Goal: Information Seeking & Learning: Learn about a topic

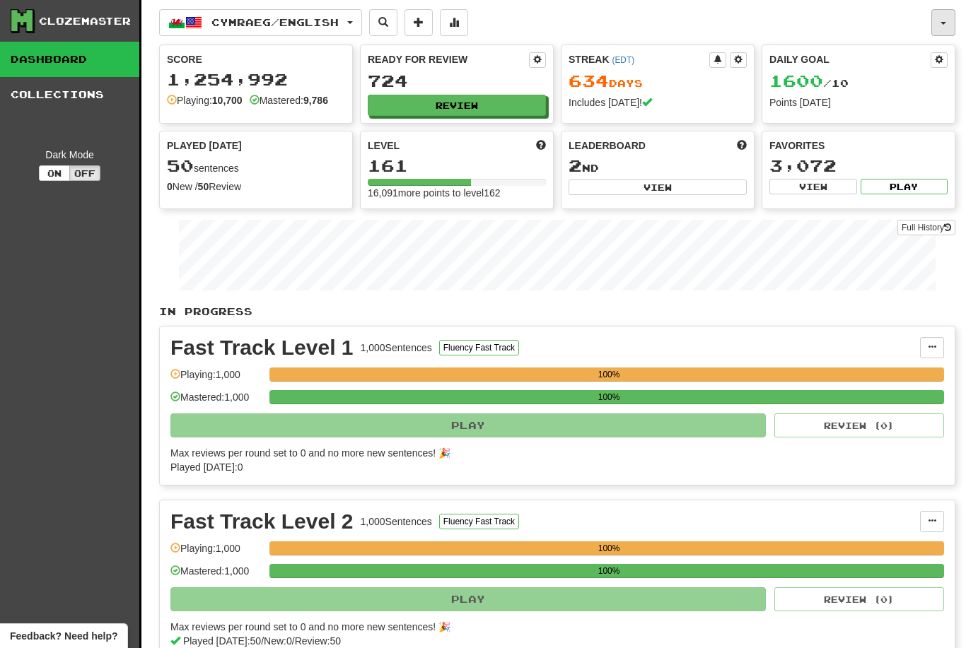
click at [941, 23] on span "button" at bounding box center [943, 23] width 6 height 3
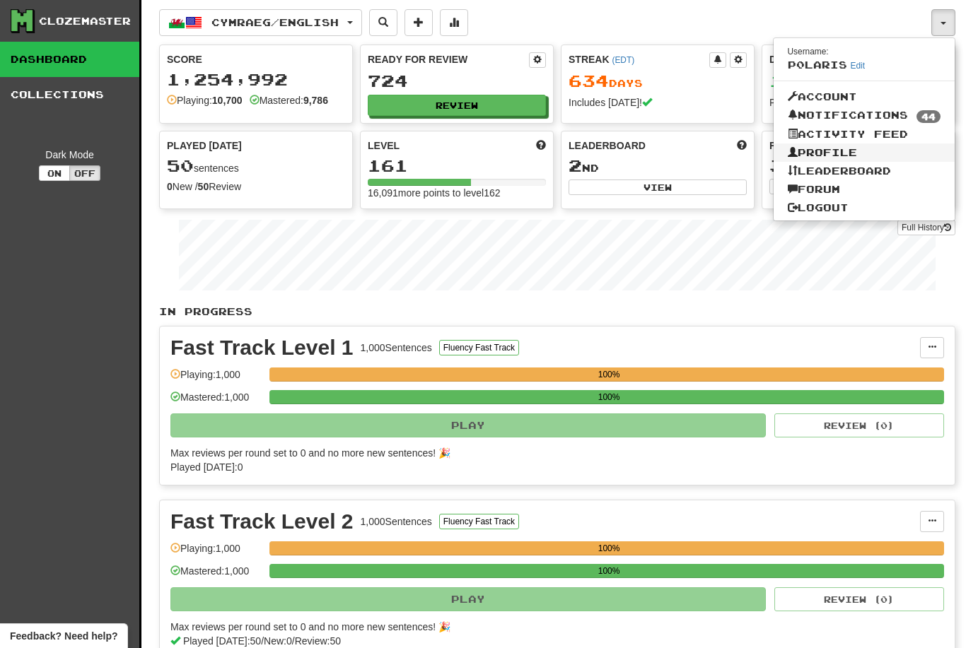
click at [848, 152] on link "Profile" at bounding box center [865, 153] width 182 height 18
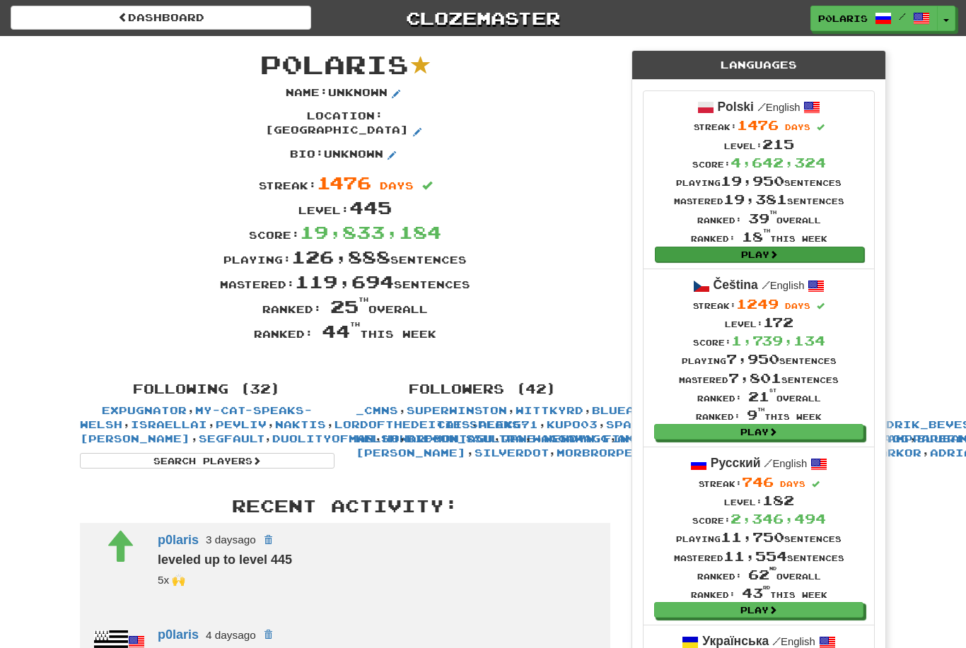
click at [710, 250] on link "Play" at bounding box center [759, 255] width 209 height 16
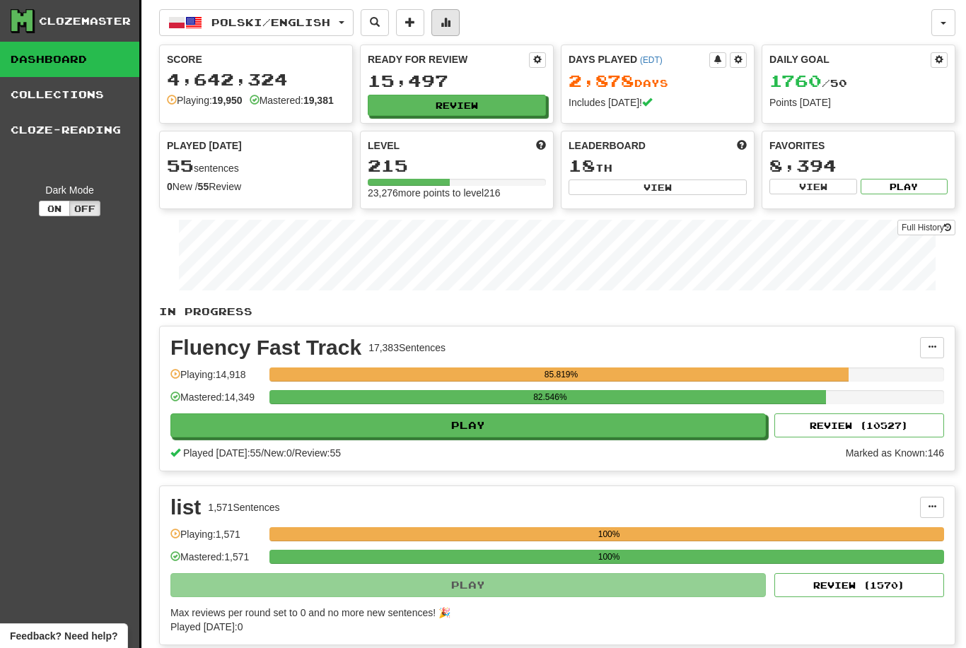
click at [450, 27] on span at bounding box center [445, 22] width 10 height 10
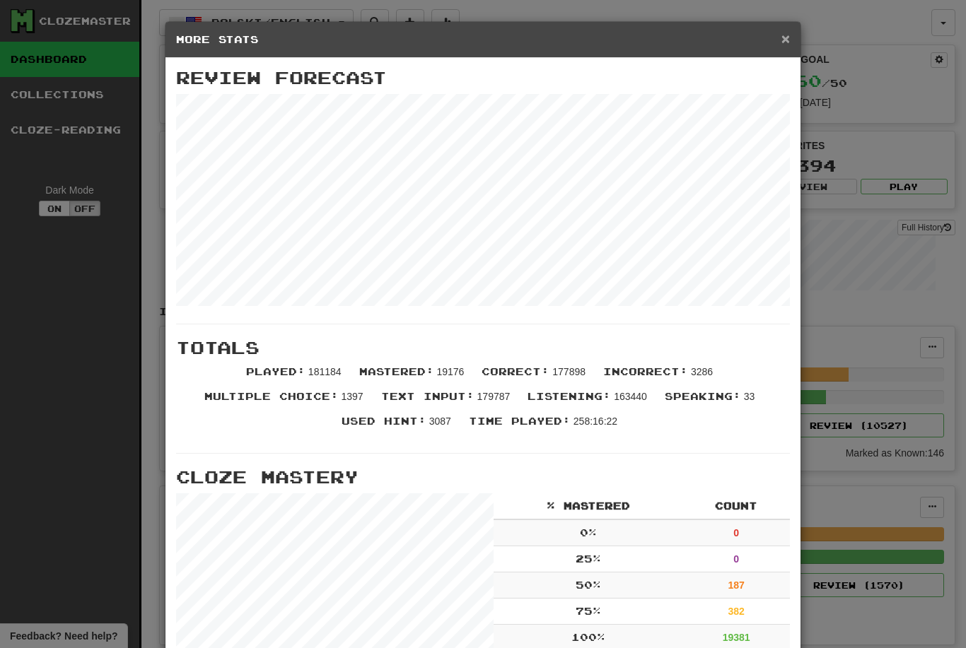
click at [783, 38] on span "×" at bounding box center [785, 38] width 8 height 16
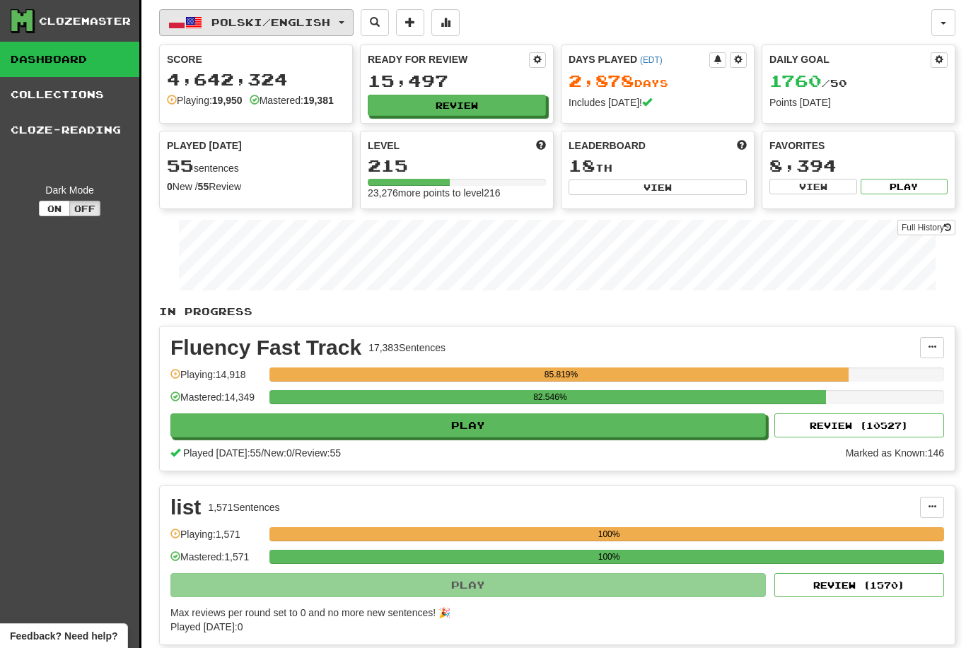
click at [292, 25] on span "Polski / English" at bounding box center [270, 22] width 119 height 12
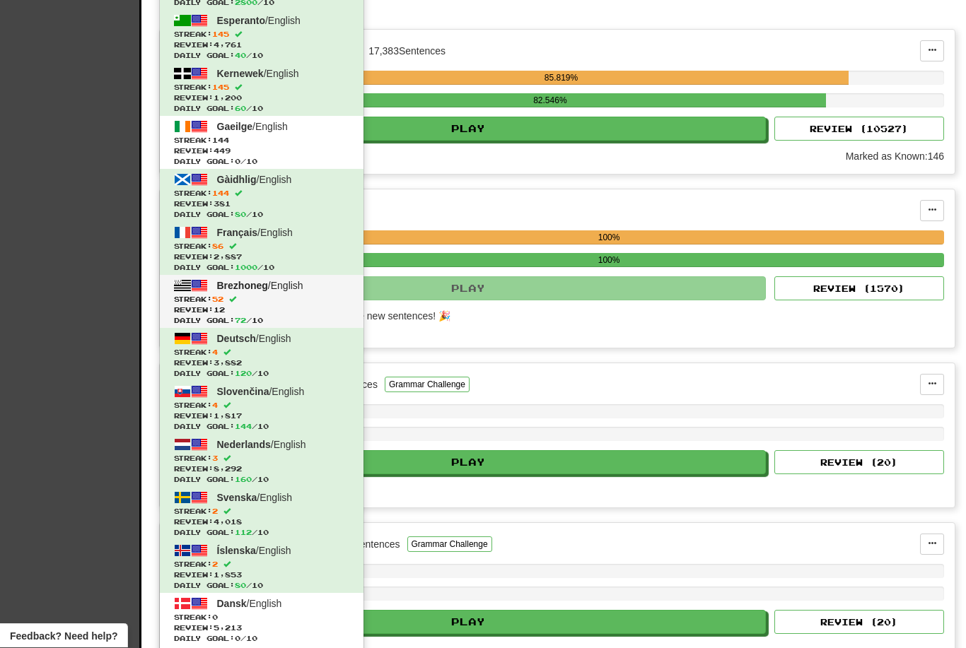
scroll to position [305, 0]
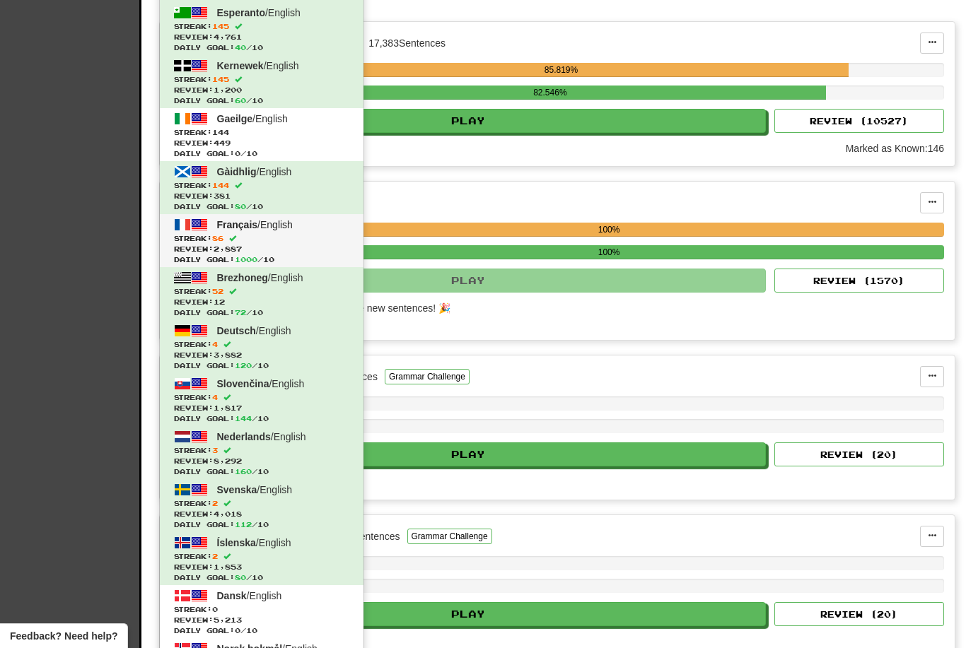
click at [239, 233] on span "Streak: 86" at bounding box center [261, 238] width 175 height 11
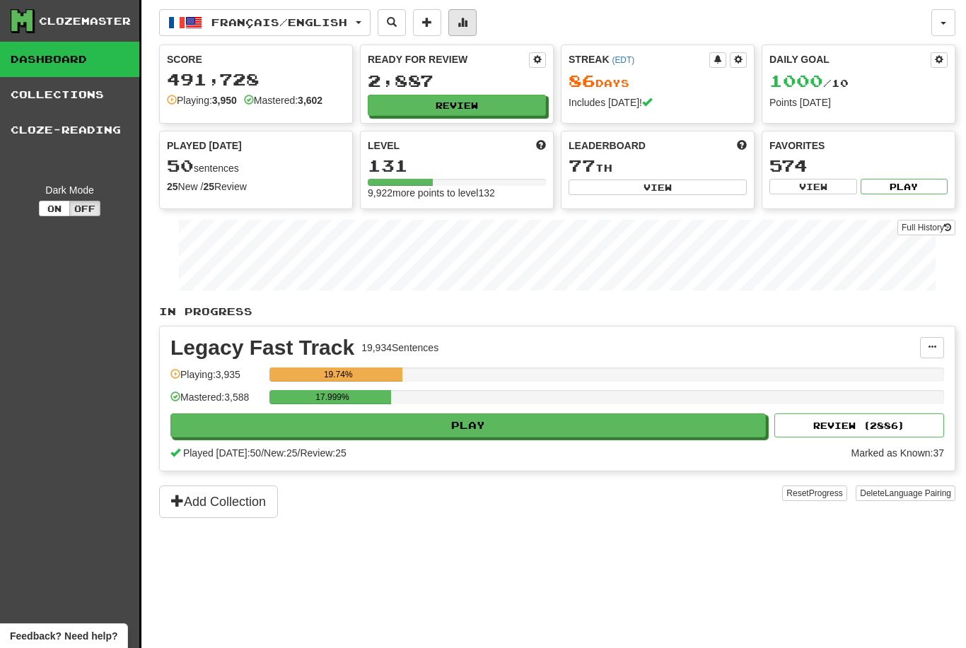
click at [467, 24] on span at bounding box center [462, 22] width 10 height 10
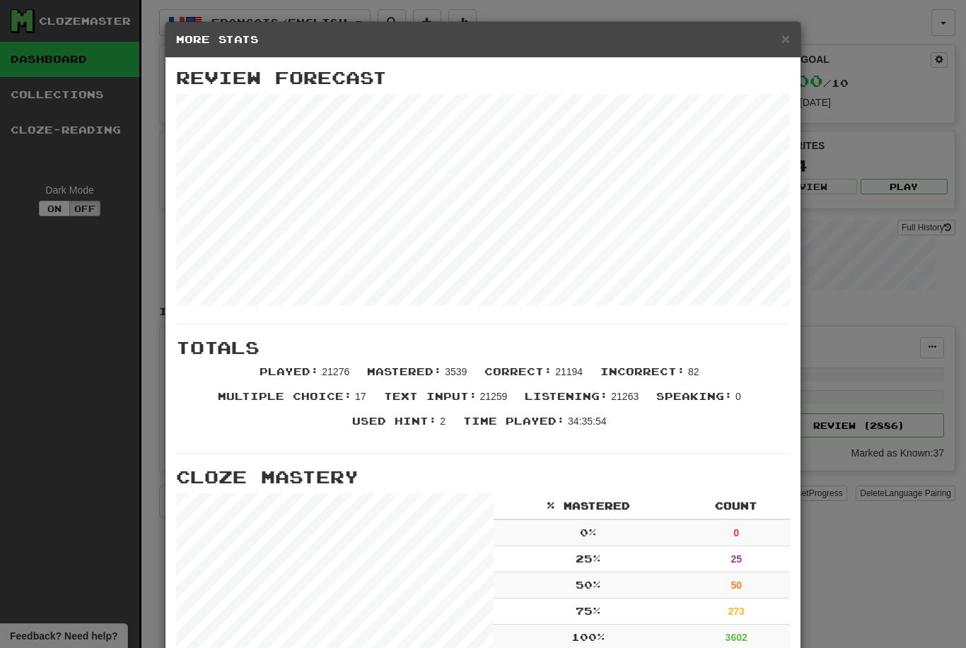
click at [66, 305] on div "× More Stats Review Forecast Totals Played : 21276 Mastered : 3539 Correct : 21…" at bounding box center [483, 324] width 966 height 648
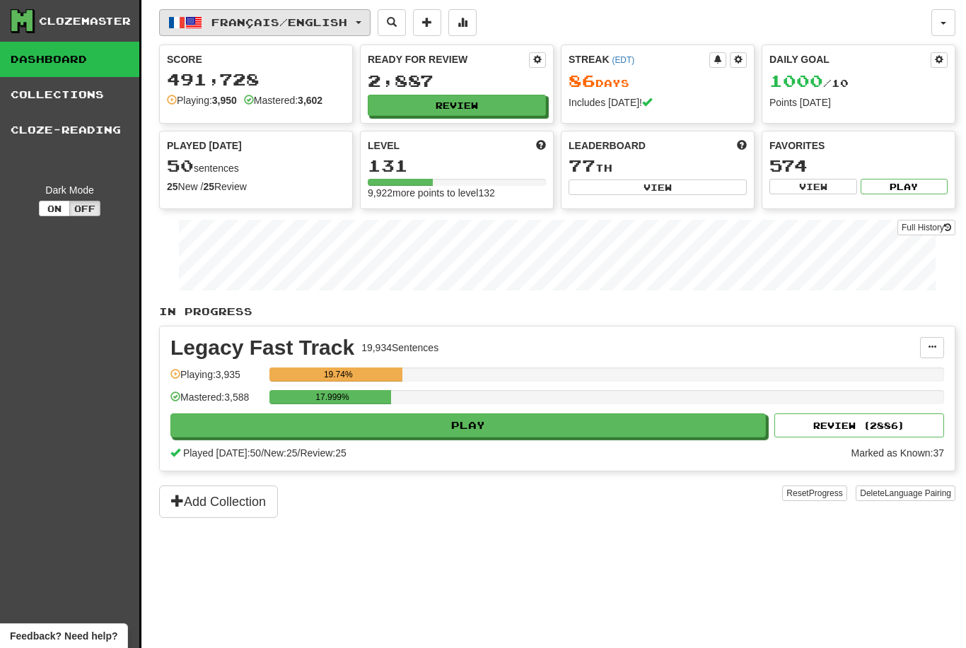
click at [236, 21] on span "Français / English" at bounding box center [279, 22] width 136 height 12
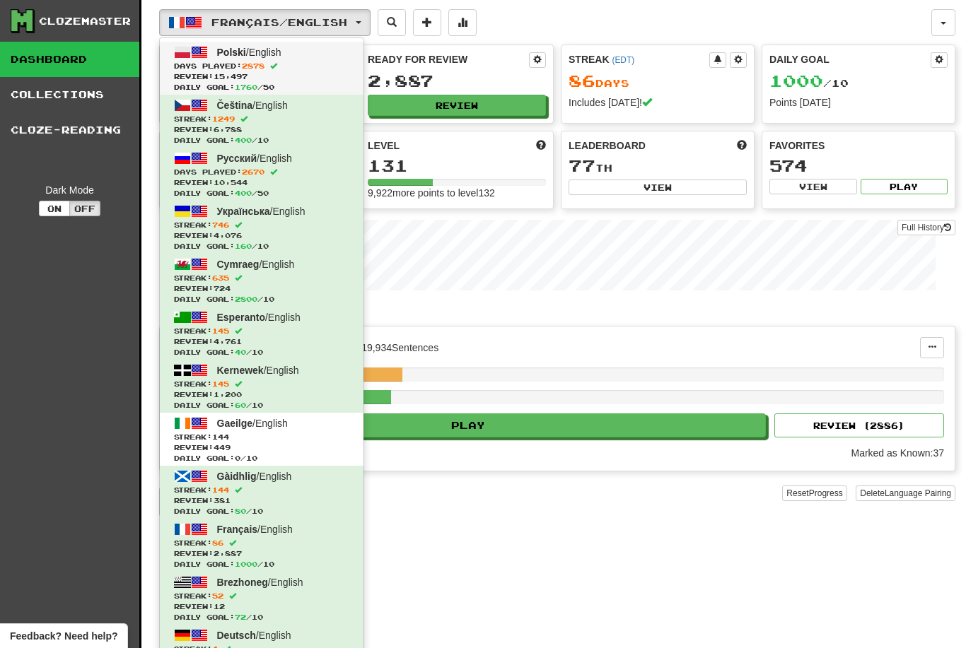
click at [226, 72] on span "Review: 15,497" at bounding box center [261, 76] width 175 height 11
